Goal: Find contact information: Find contact information

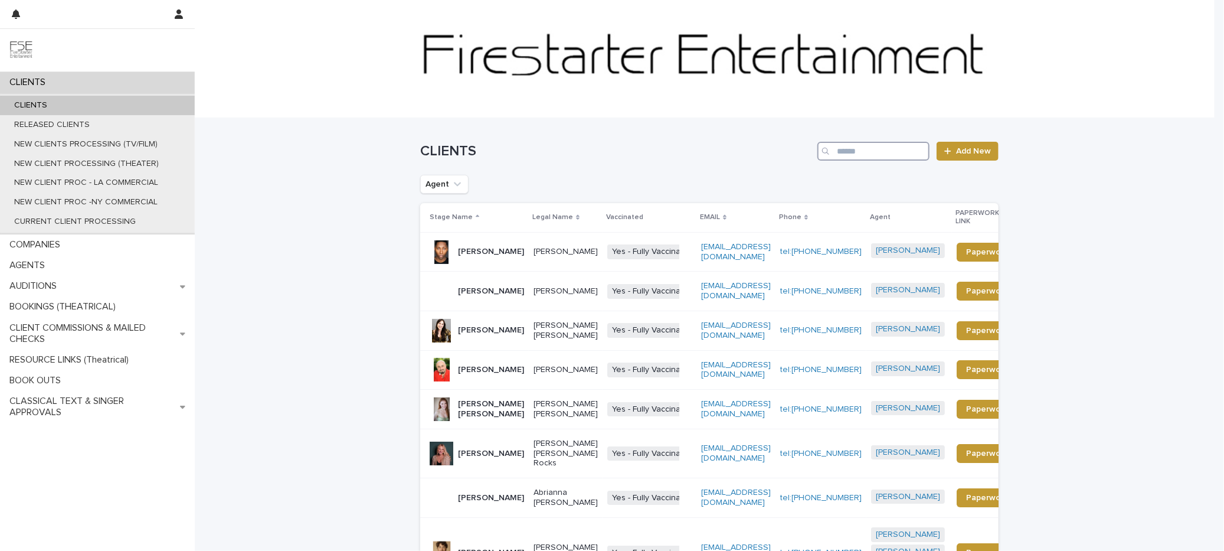
click at [884, 146] on input "Search" at bounding box center [873, 151] width 112 height 19
type input "****"
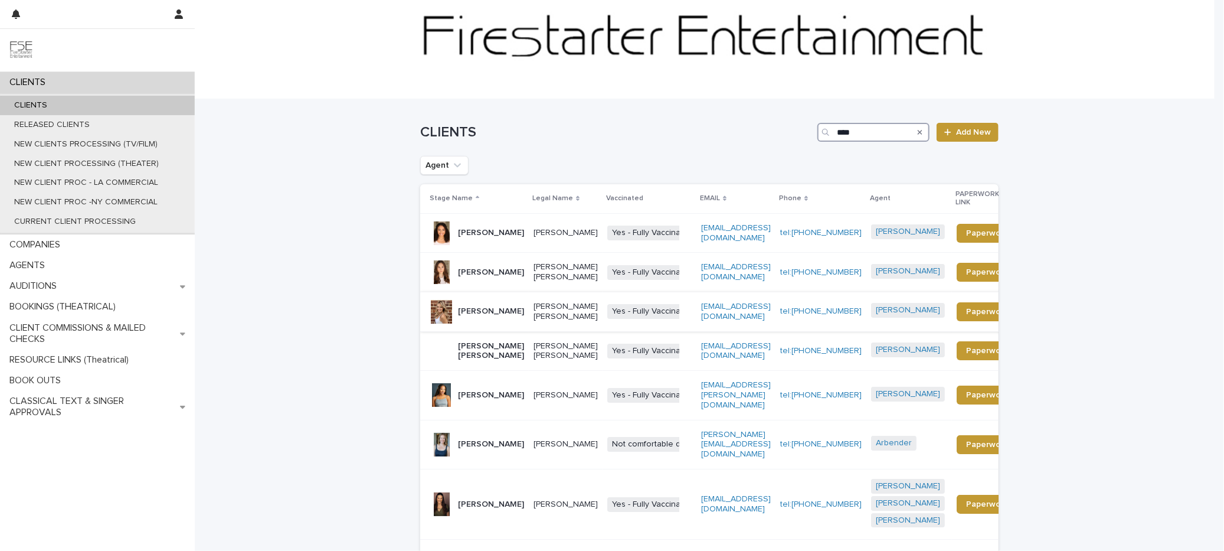
scroll to position [27, 0]
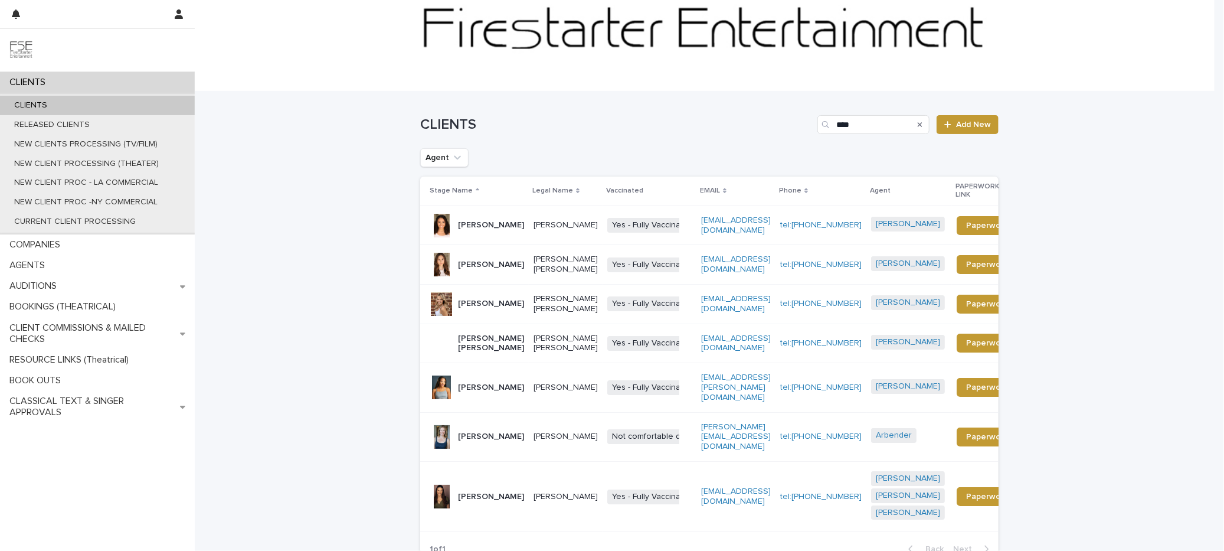
click at [534, 393] on p "Lisa Aida Glover" at bounding box center [566, 387] width 64 height 10
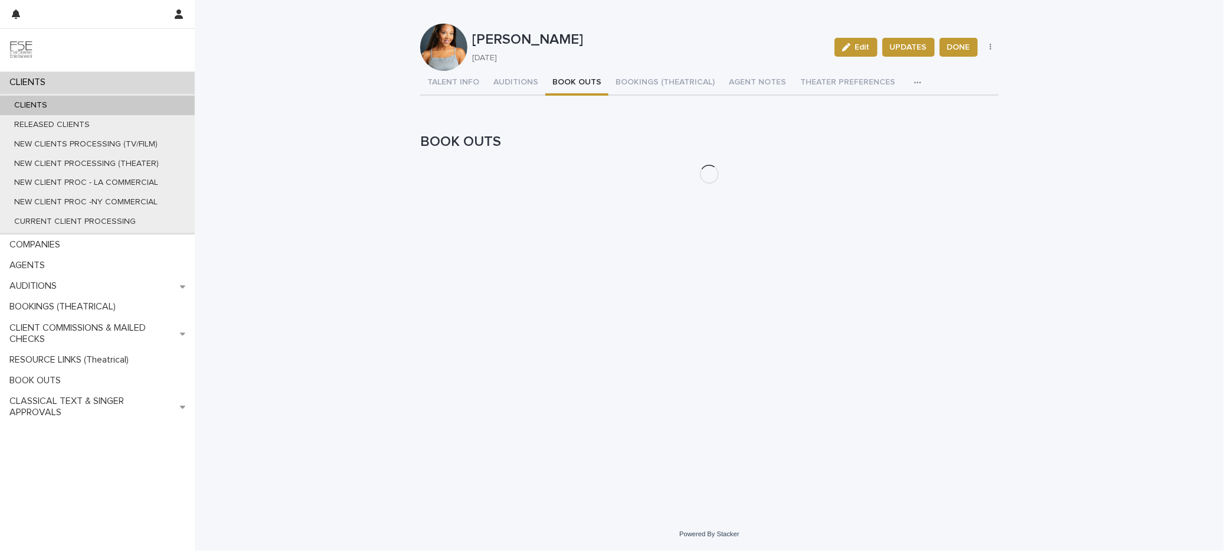
click at [597, 74] on button "BOOK OUTS" at bounding box center [576, 83] width 63 height 25
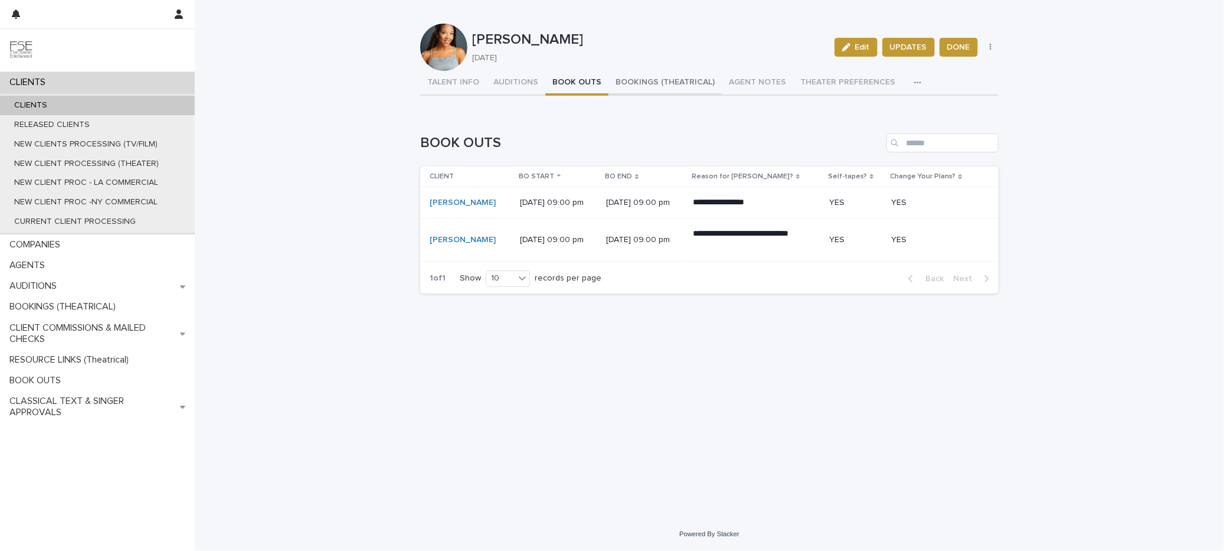
click at [644, 90] on button "BOOKINGS (THEATRICAL)" at bounding box center [665, 83] width 113 height 25
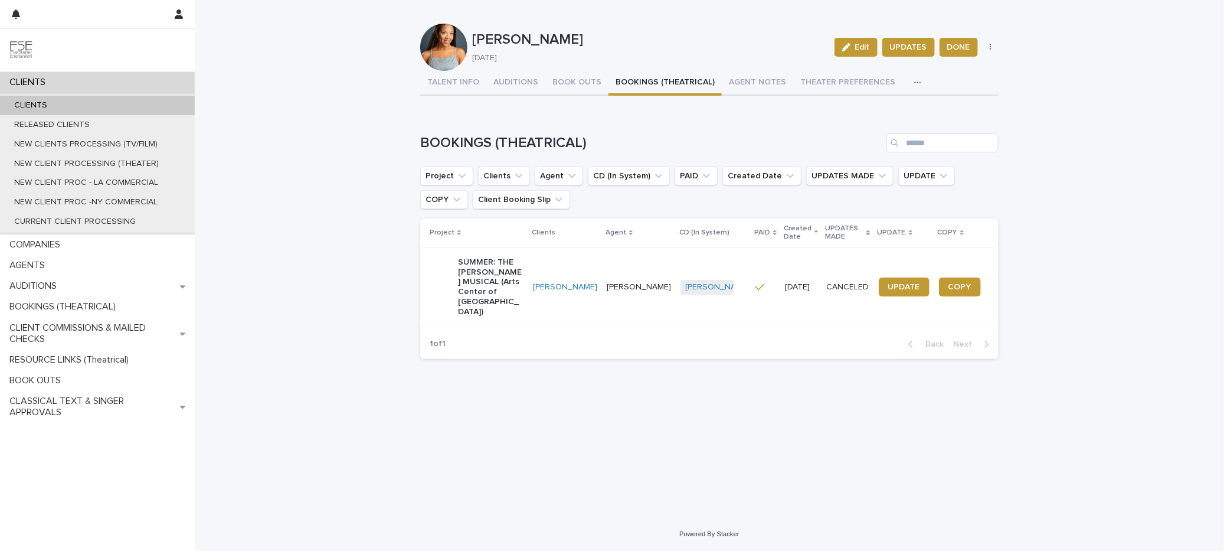
click at [56, 96] on div "CLIENTS" at bounding box center [97, 105] width 195 height 19
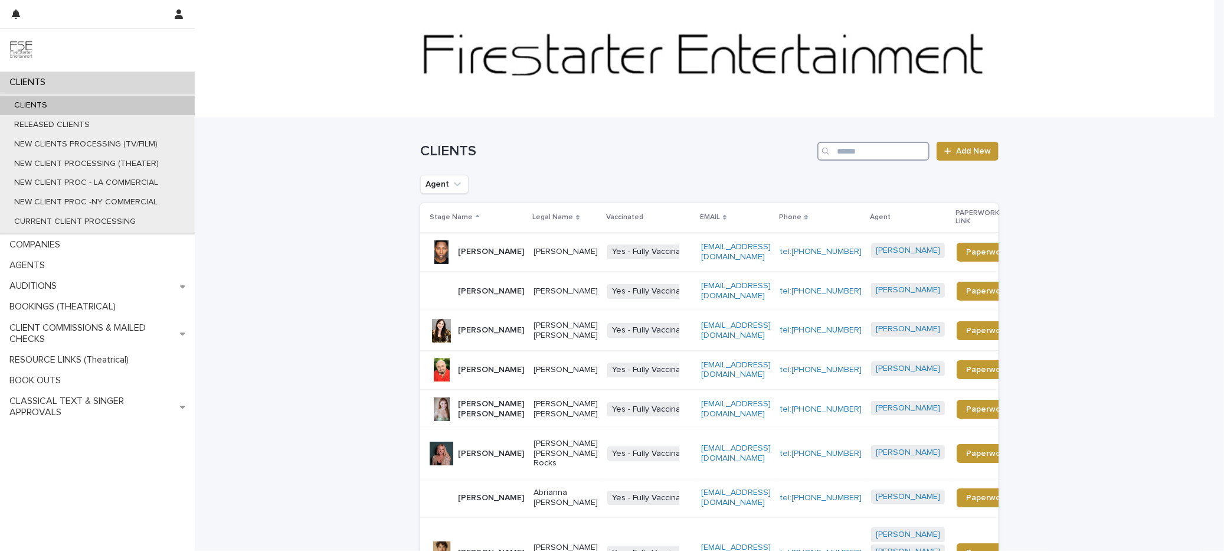
click at [875, 156] on input "Search" at bounding box center [873, 151] width 112 height 19
type input "******"
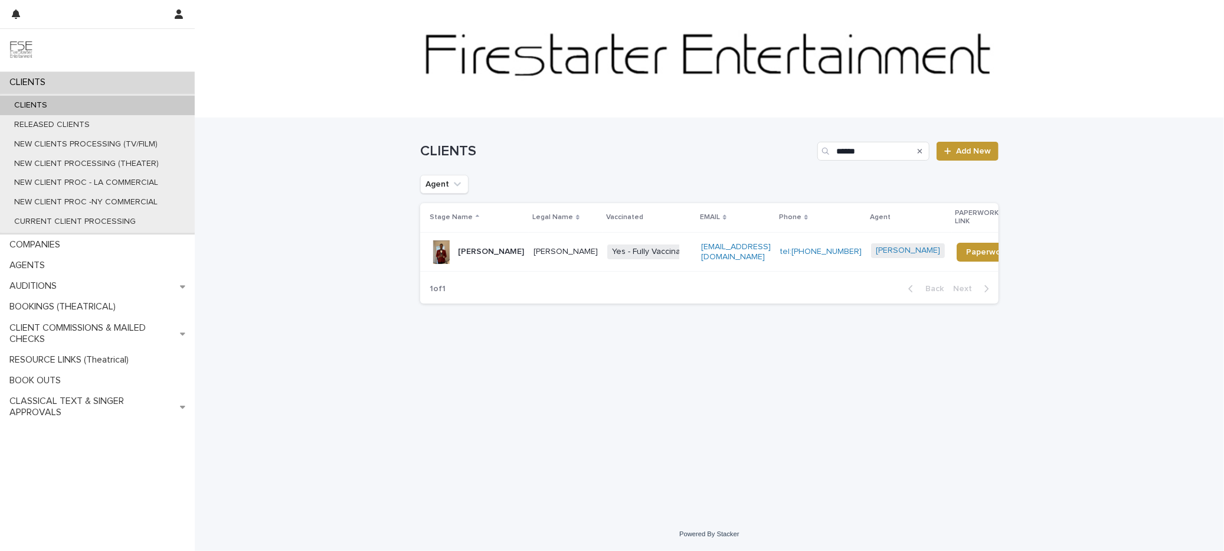
click at [565, 250] on p "Kelcey Lydell Watson" at bounding box center [566, 252] width 64 height 10
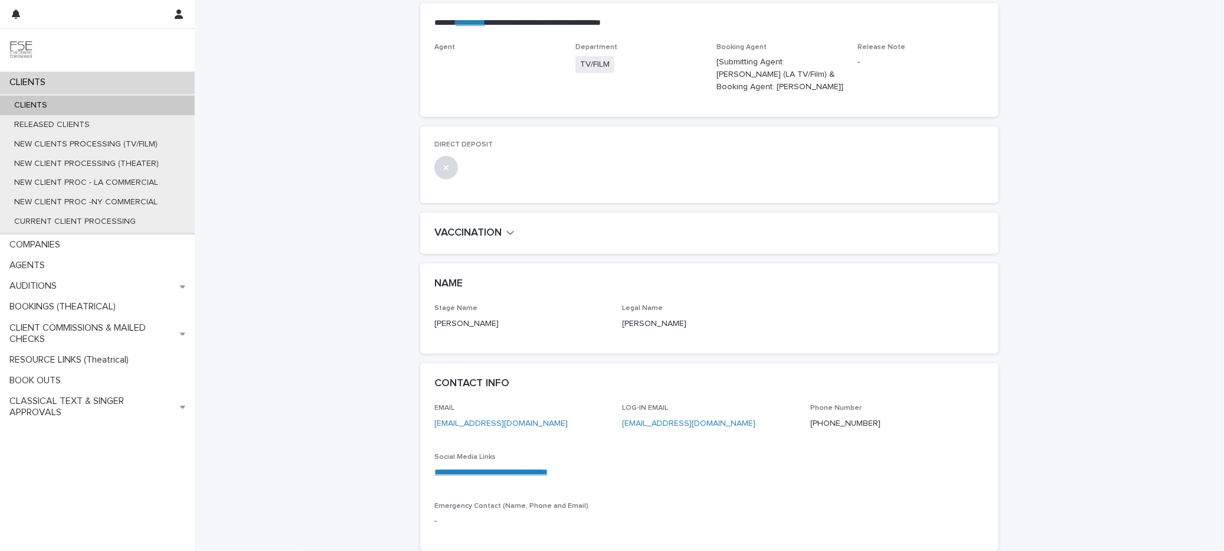
scroll to position [254, 0]
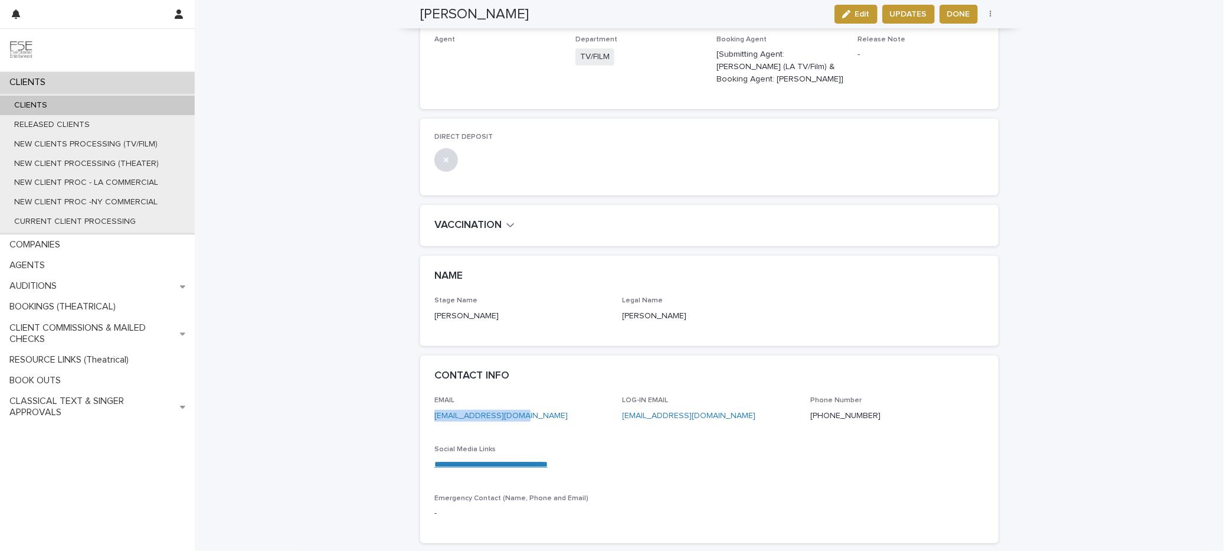
drag, startPoint x: 528, startPoint y: 401, endPoint x: 402, endPoint y: 405, distance: 126.4
copy link "kelcivious@gmail.com"
click at [82, 100] on div "CLIENTS" at bounding box center [97, 105] width 195 height 19
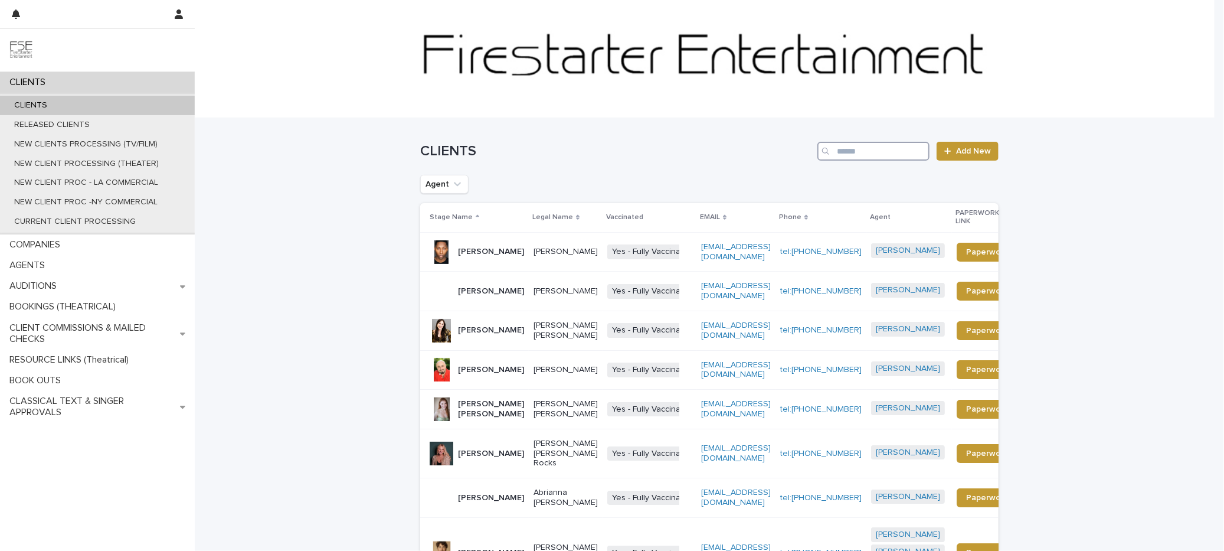
click at [856, 149] on input "Search" at bounding box center [873, 151] width 112 height 19
type input "******"
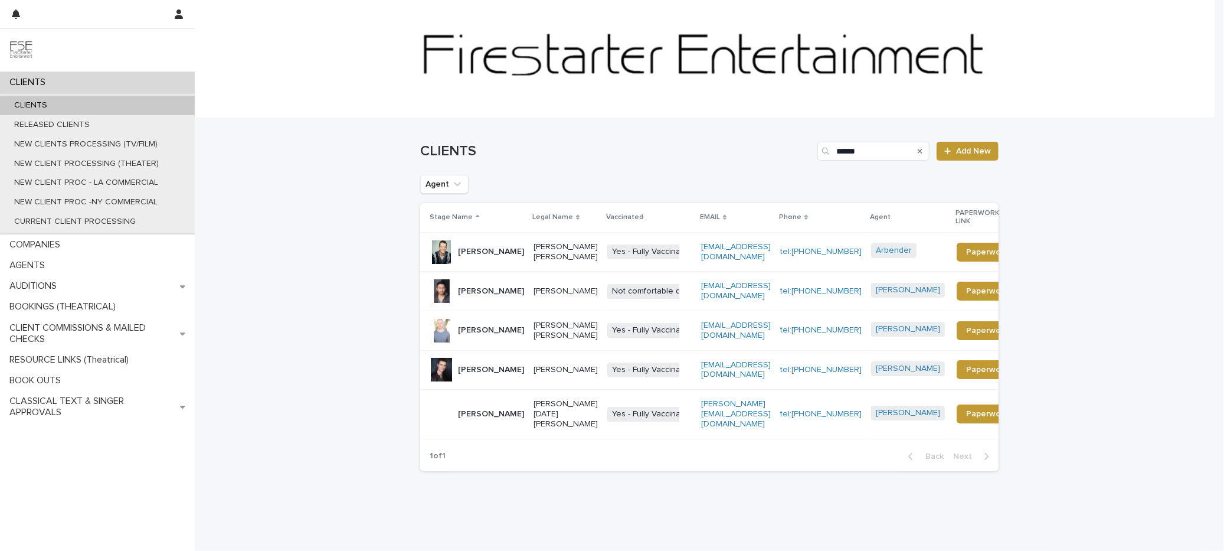
click at [507, 294] on p "George Capacete" at bounding box center [491, 291] width 66 height 10
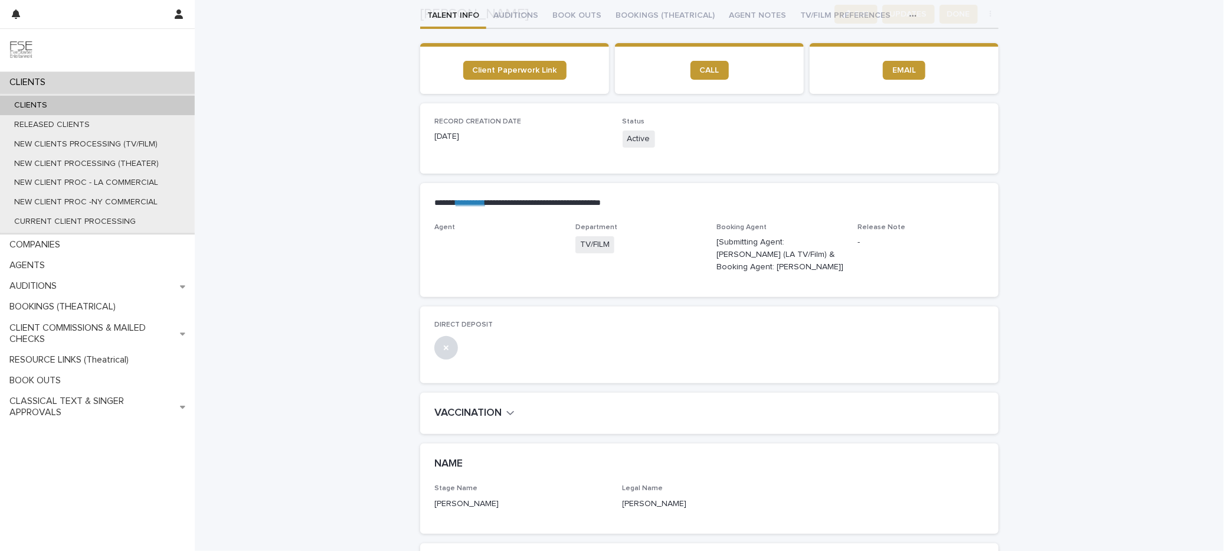
scroll to position [234, 0]
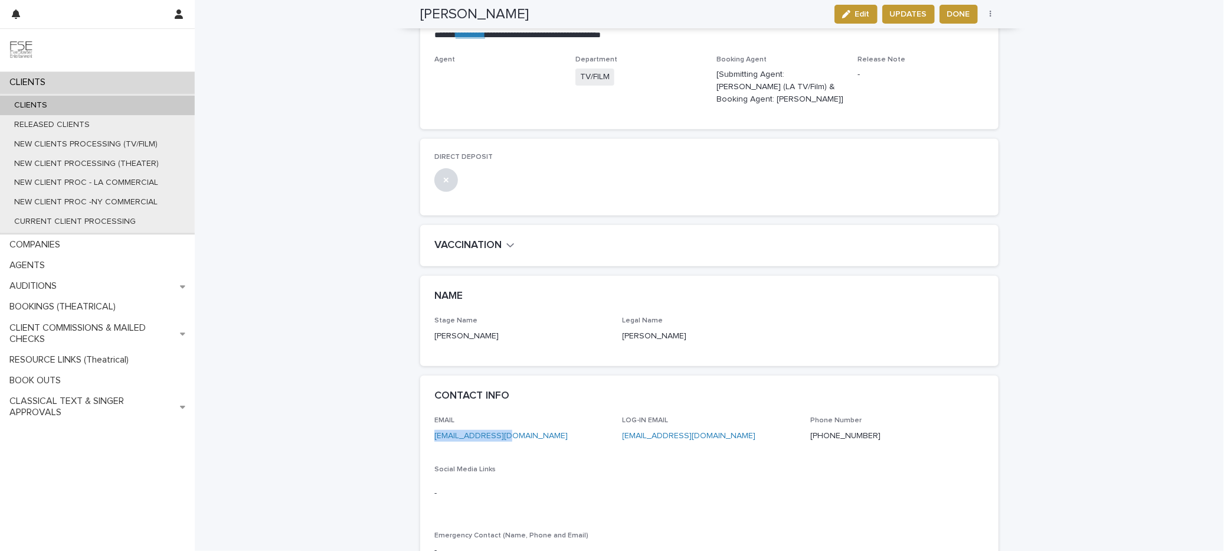
drag, startPoint x: 529, startPoint y: 423, endPoint x: 410, endPoint y: 421, distance: 118.7
copy link "geocete@gmail.com"
click at [121, 113] on div "CLIENTS" at bounding box center [97, 105] width 195 height 19
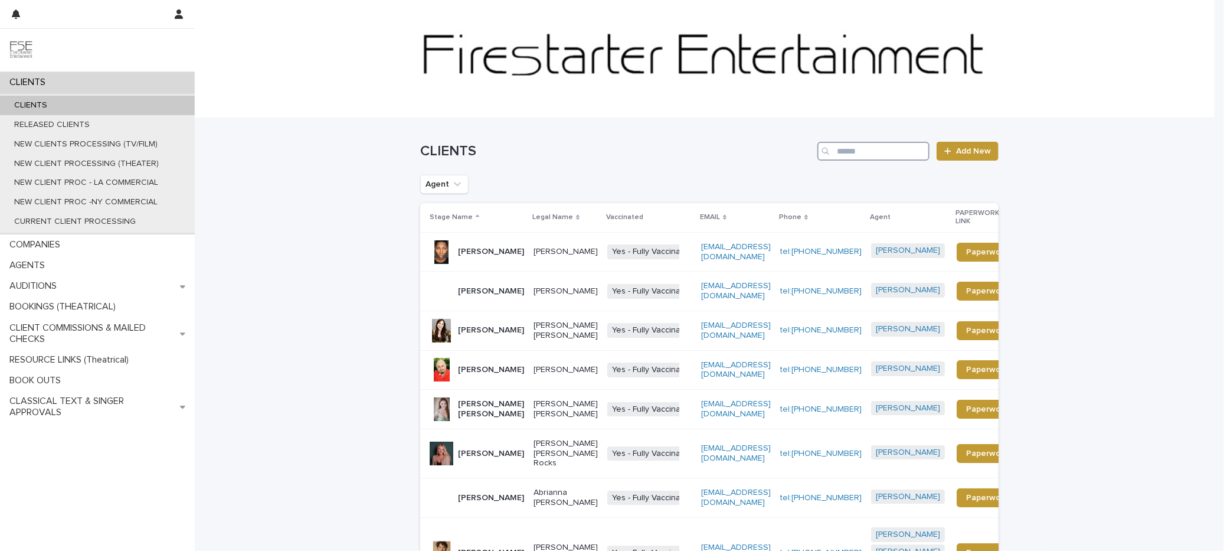
click at [864, 142] on input "Search" at bounding box center [873, 151] width 112 height 19
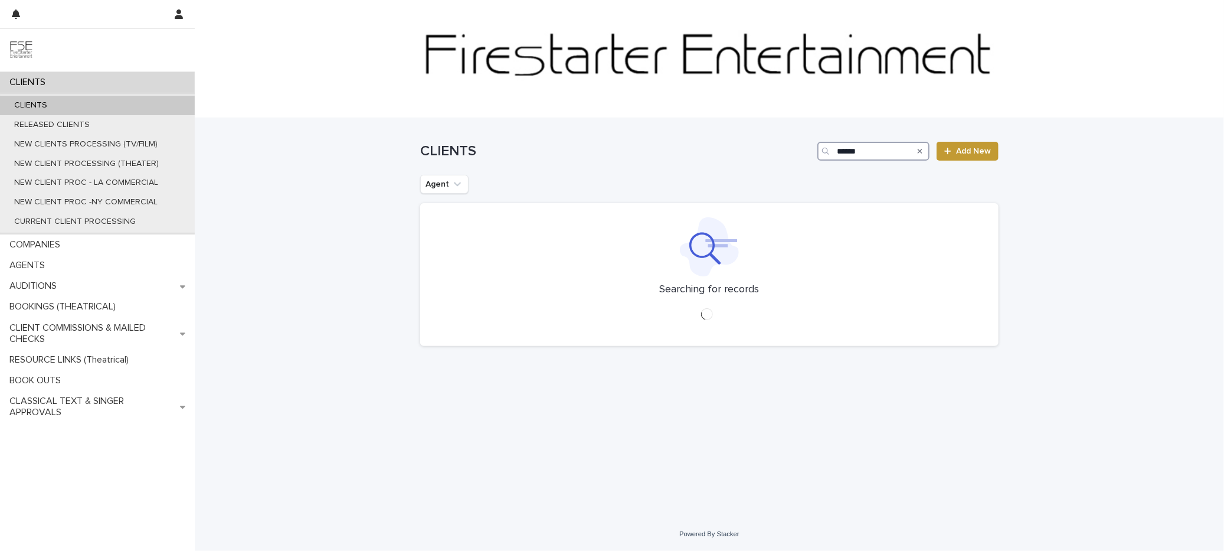
type input "******"
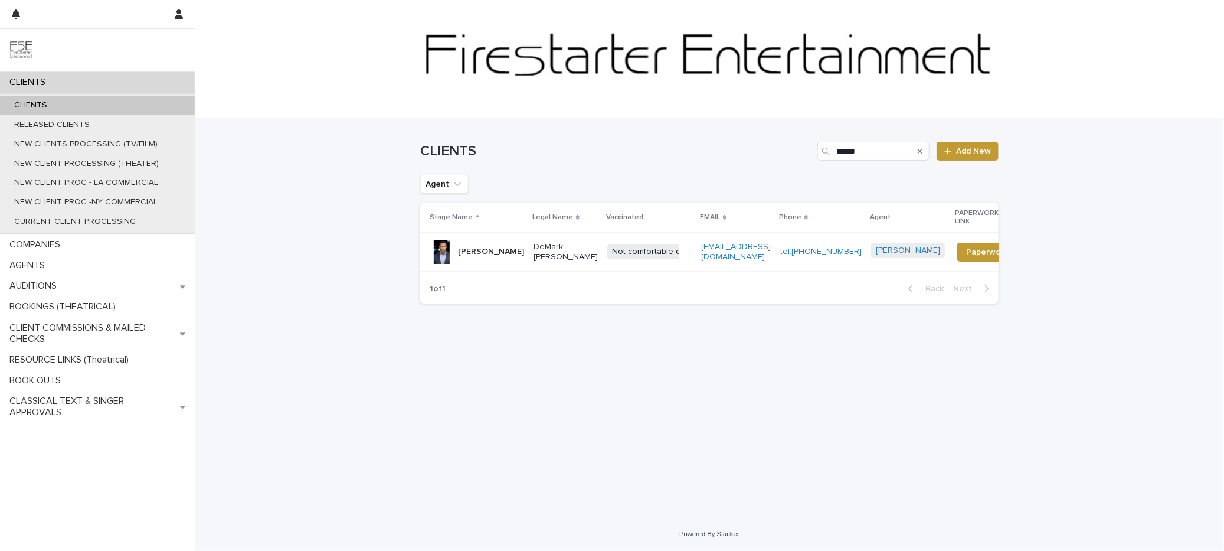
click at [591, 253] on p "DeMark Germaine Thompson" at bounding box center [566, 252] width 64 height 20
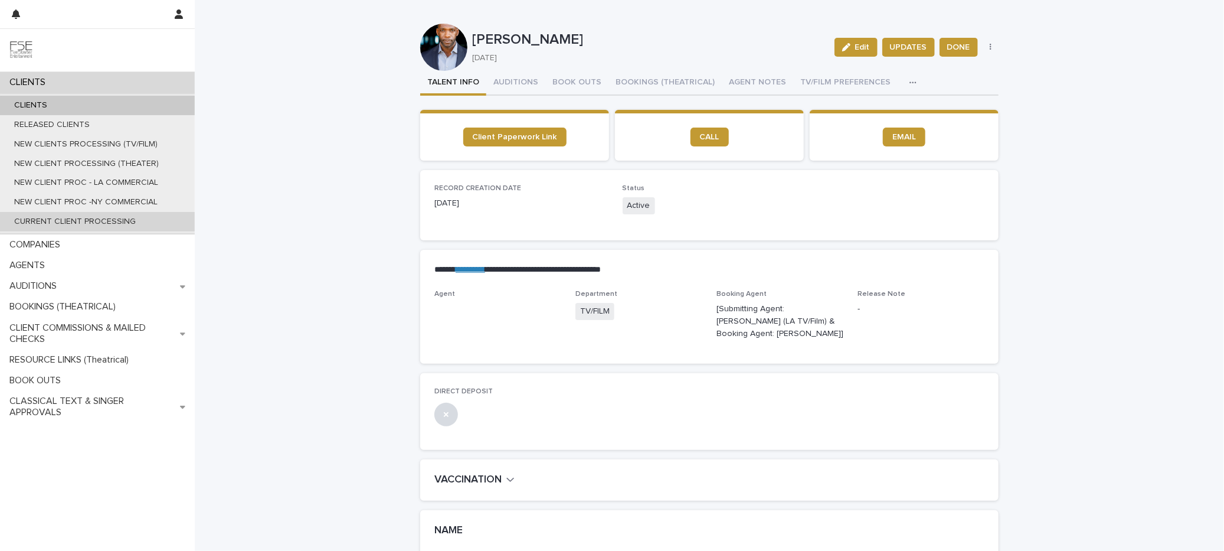
scroll to position [269, 0]
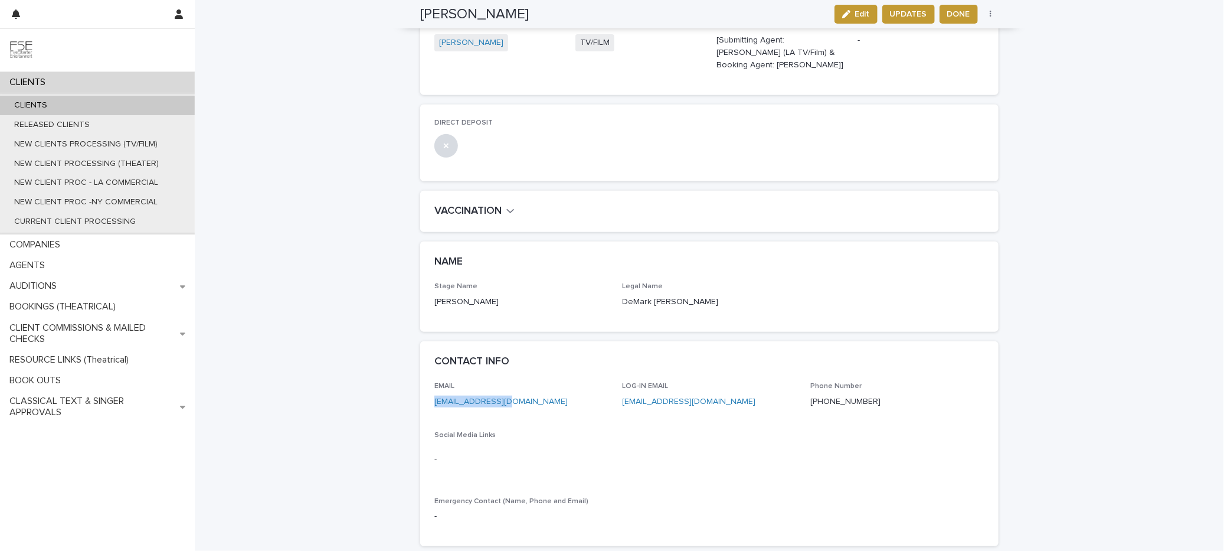
drag, startPoint x: 468, startPoint y: 392, endPoint x: 429, endPoint y: 390, distance: 39.0
click at [434, 395] on p "dmrq007@gmail.com" at bounding box center [521, 401] width 174 height 12
copy link "dmrq007@gmail.com"
